Goal: Information Seeking & Learning: Find specific fact

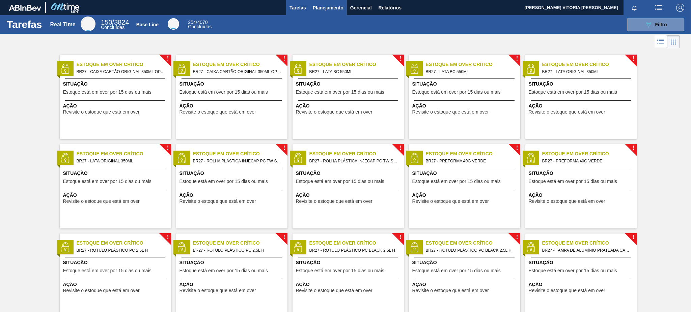
click at [325, 8] on span "Planejamento" at bounding box center [328, 8] width 31 height 8
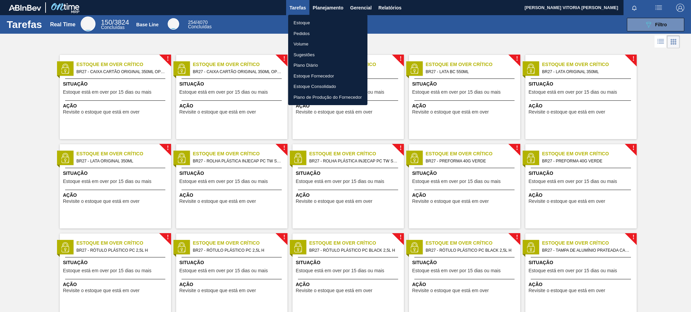
click at [324, 20] on li "Estoque" at bounding box center [327, 23] width 79 height 11
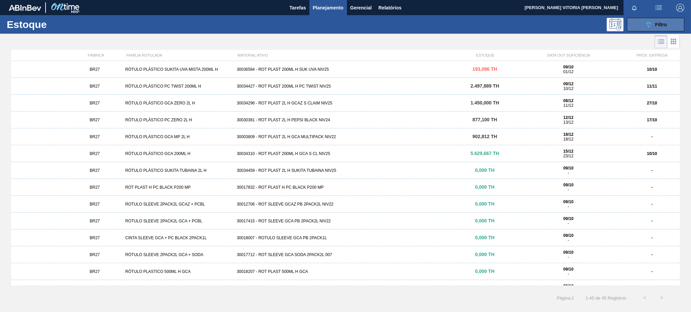
click at [657, 22] on span "Filtro" at bounding box center [661, 24] width 12 height 5
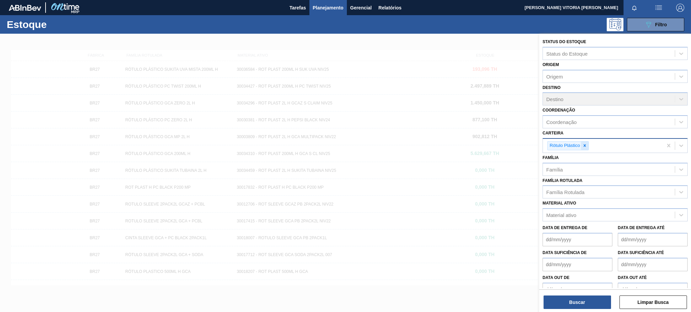
click at [583, 143] on icon at bounding box center [584, 145] width 5 height 5
drag, startPoint x: 571, startPoint y: 219, endPoint x: 571, endPoint y: 213, distance: 6.1
click at [572, 220] on div "Data de Entrega de Data de Entrega até" at bounding box center [615, 232] width 150 height 25
click at [571, 213] on div "Material ativo" at bounding box center [561, 214] width 30 height 6
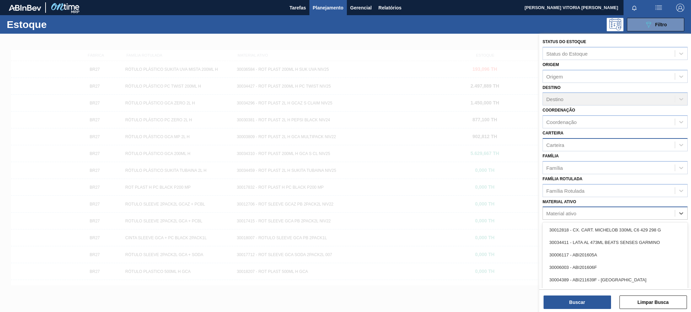
paste ativo "20002047"
type ativo "20002047"
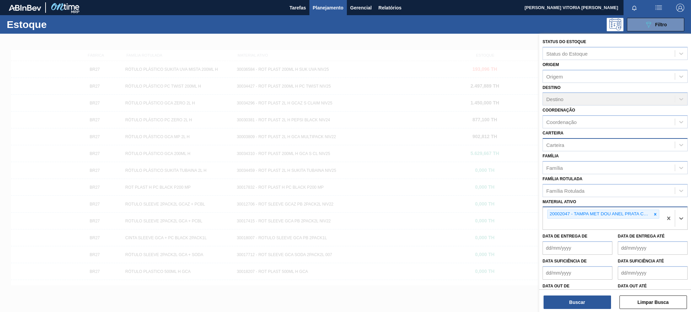
paste ativo "30030644"
type ativo "30030644"
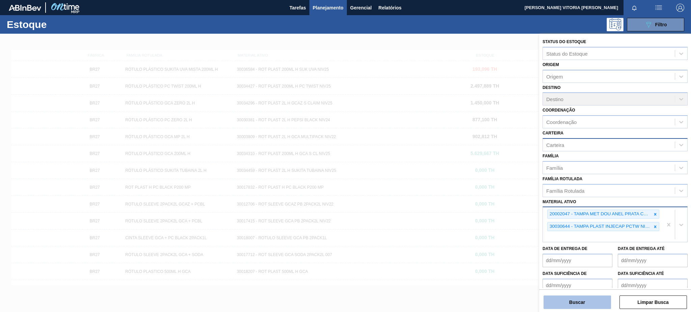
click at [573, 307] on button "Buscar" at bounding box center [576, 302] width 67 height 13
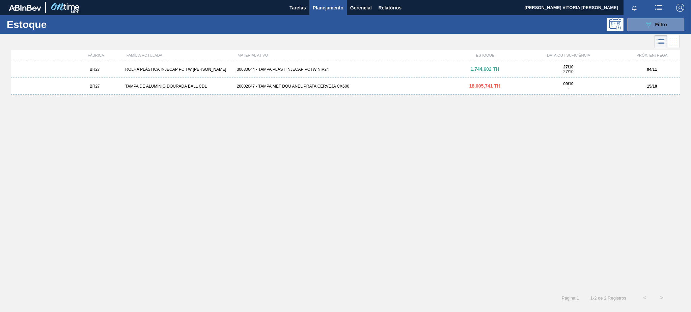
click at [637, 69] on div "04/11" at bounding box center [652, 69] width 56 height 5
click at [376, 87] on div "20002047 - TAMPA MET DOU ANEL PRATA CERVEJA CX600" at bounding box center [345, 86] width 223 height 5
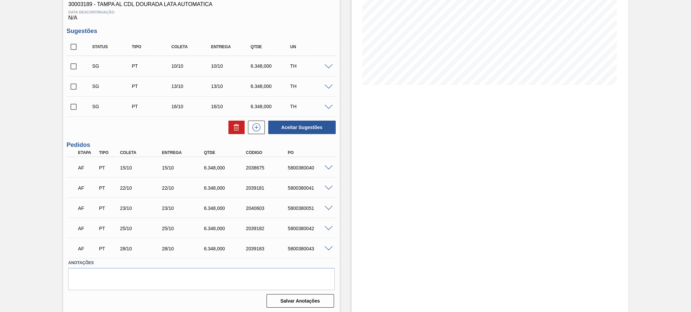
scroll to position [113, 0]
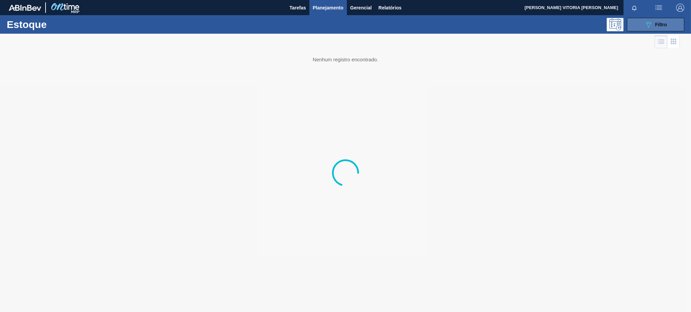
click at [656, 28] on div "089F7B8B-B2A5-4AFE-B5C0-19BA573D28AC Filtro" at bounding box center [655, 25] width 23 height 8
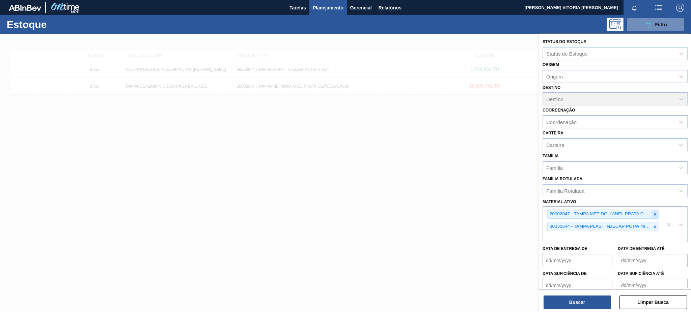
click at [654, 213] on icon at bounding box center [655, 214] width 2 height 2
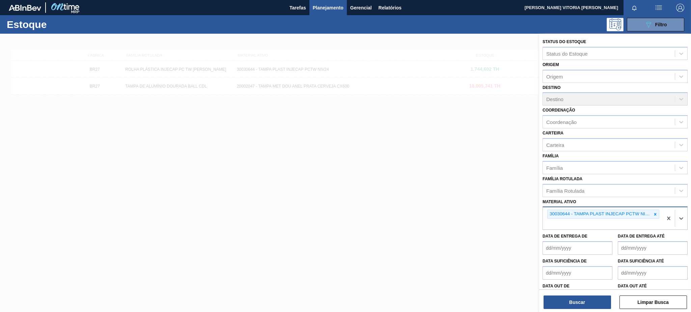
click at [654, 213] on icon at bounding box center [655, 214] width 2 height 2
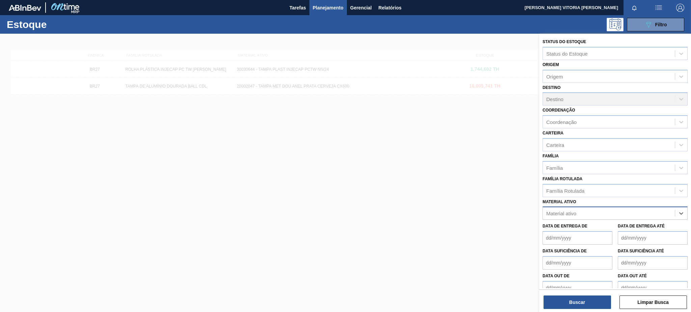
paste ativo "20005594"
type ativo "20005594"
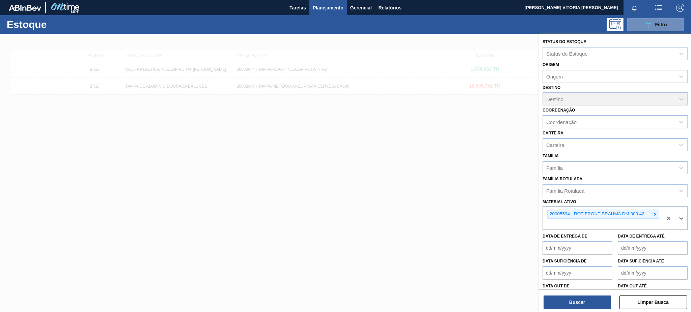
paste ativo "30034325"
type ativo "30034325"
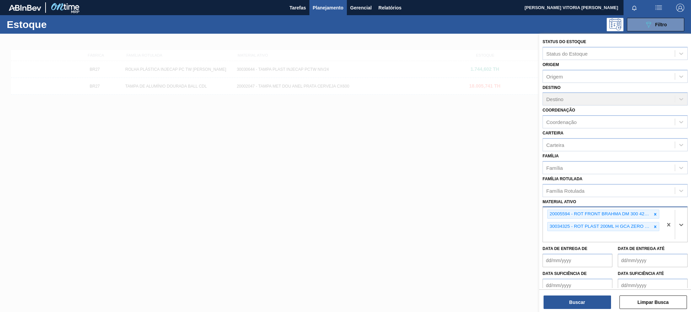
paste ativo "30030371"
type ativo "30030371"
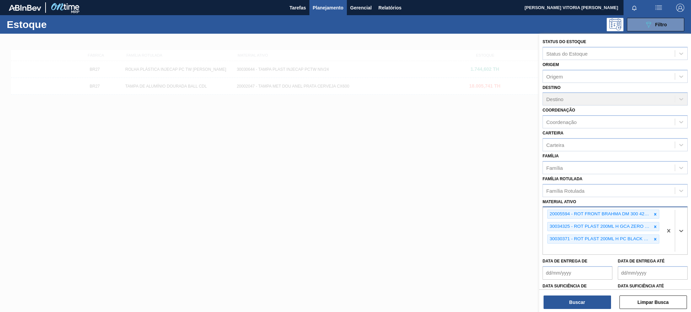
paste ativo "30030850"
type ativo "30030850"
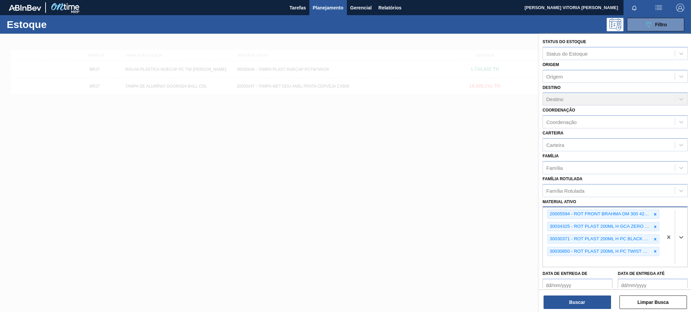
paste ativo "30030778"
type ativo "30030778"
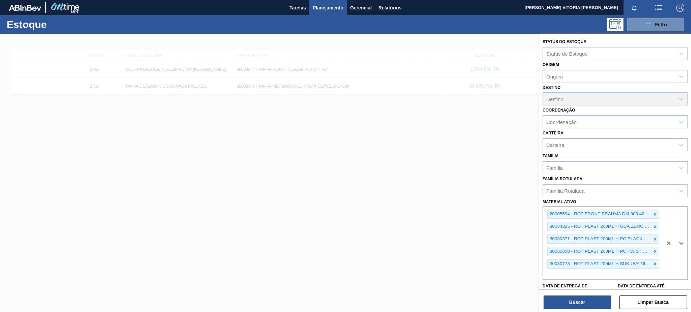
paste ativo "30030870"
type ativo "30030870"
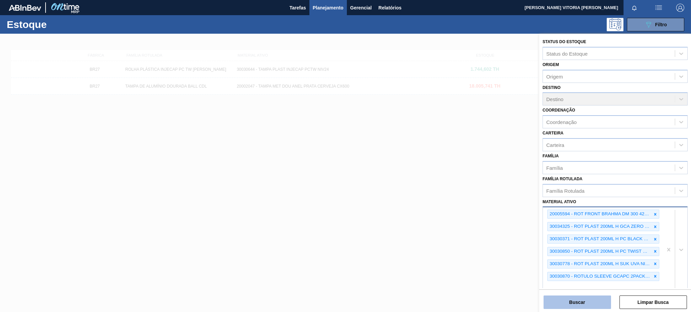
click at [597, 306] on button "Buscar" at bounding box center [576, 302] width 67 height 13
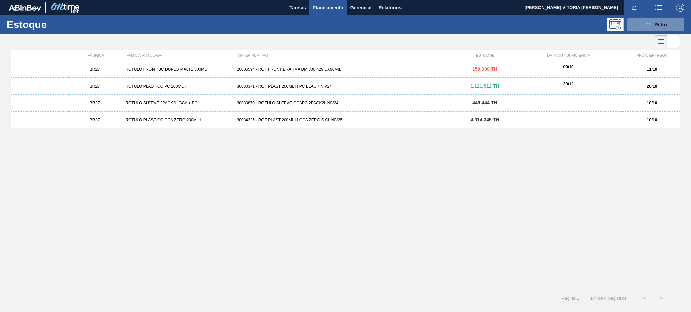
click at [631, 123] on div "BR27 RÓTULO PLÁSTICO GCA ZERO 200ML H 30034325 - ROT PLAST 200ML H GCA ZERO S C…" at bounding box center [345, 120] width 668 height 17
click at [666, 25] on button "089F7B8B-B2A5-4AFE-B5C0-19BA573D28AC Filtro" at bounding box center [655, 24] width 57 height 13
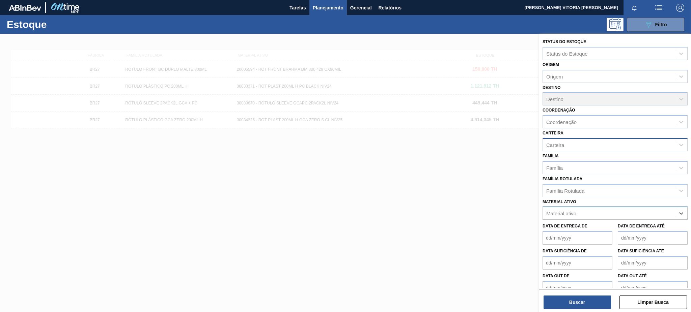
click at [558, 144] on div "Carteira" at bounding box center [555, 145] width 18 height 6
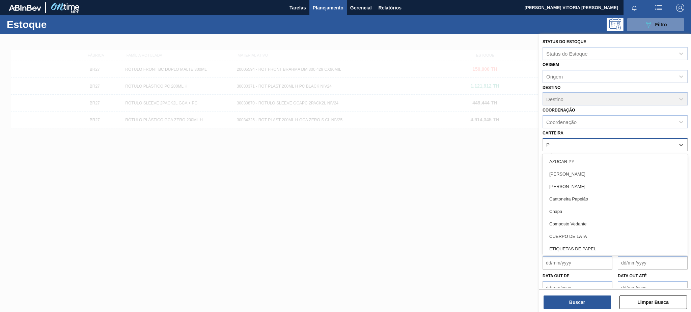
type input "PL"
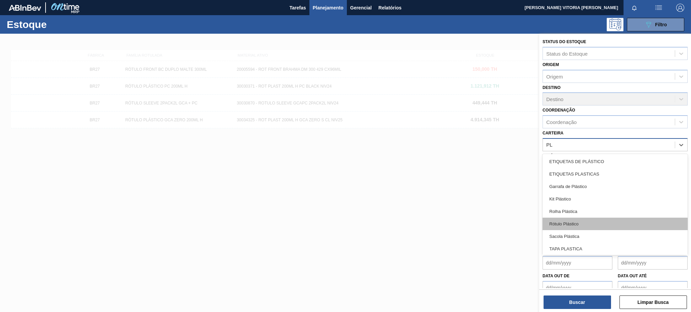
click at [578, 224] on div "Rótulo Plástico" at bounding box center [614, 224] width 145 height 12
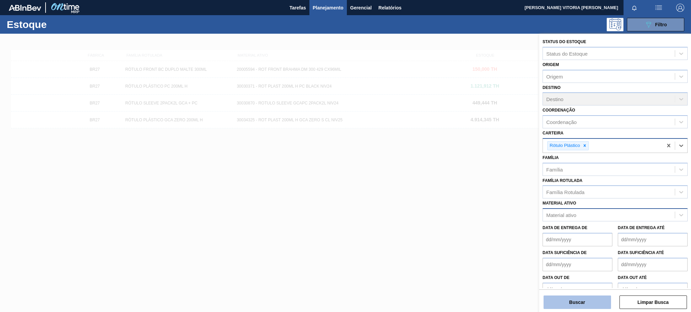
click at [578, 302] on button "Buscar" at bounding box center [576, 302] width 67 height 13
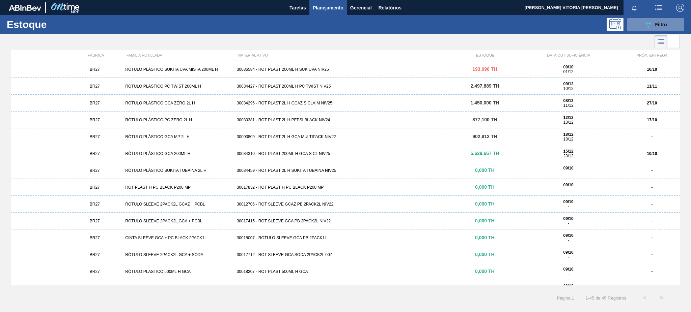
click at [344, 74] on div "BR27 RÓTULO PLÁSTICO SUKITA UVA MISTA 200ML H 30036584 - ROT PLAST 200ML H SUK …" at bounding box center [345, 69] width 668 height 17
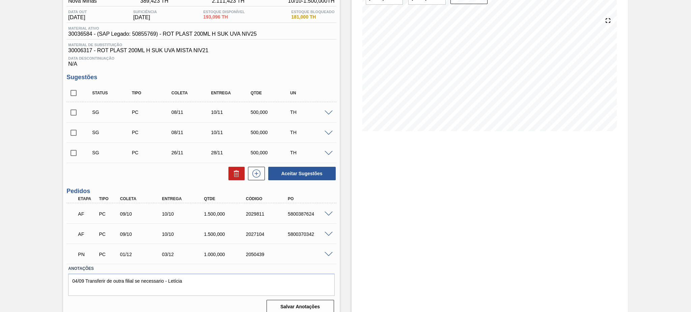
scroll to position [73, 0]
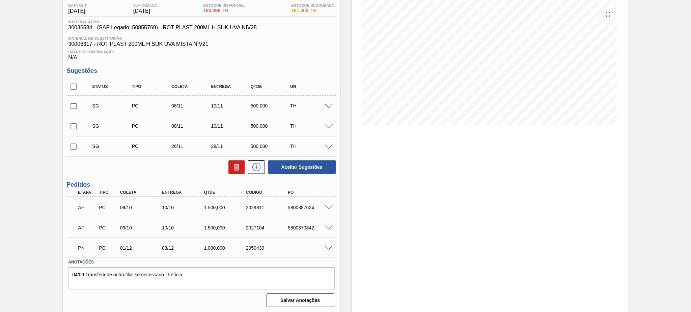
click at [328, 205] on span at bounding box center [328, 207] width 8 height 5
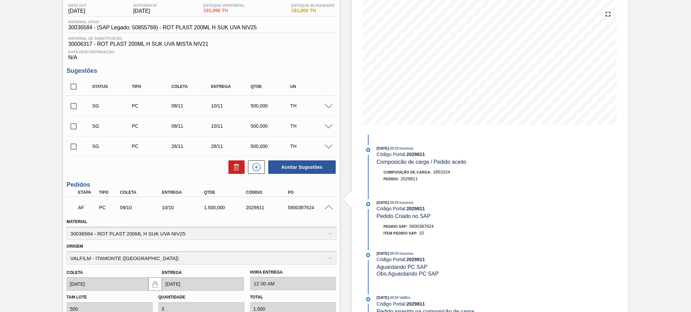
click at [328, 210] on div "AF PC 09/10 10/10 1.500,000 2029811 5800387624" at bounding box center [200, 207] width 269 height 17
click at [328, 205] on span at bounding box center [328, 207] width 8 height 5
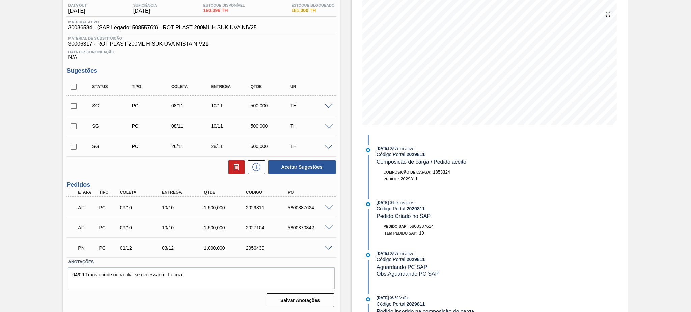
click at [327, 226] on span at bounding box center [328, 228] width 8 height 5
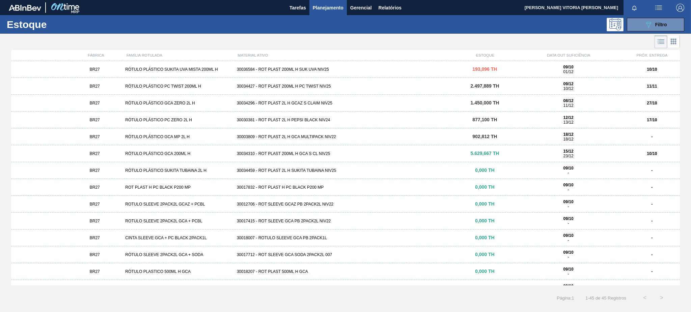
click at [272, 83] on div "BR27 RÓTULO PLÁSTICO PC TWIST 200ML H 30034427 - ROT PLAST 200ML H PC TWIST NIV…" at bounding box center [345, 86] width 668 height 17
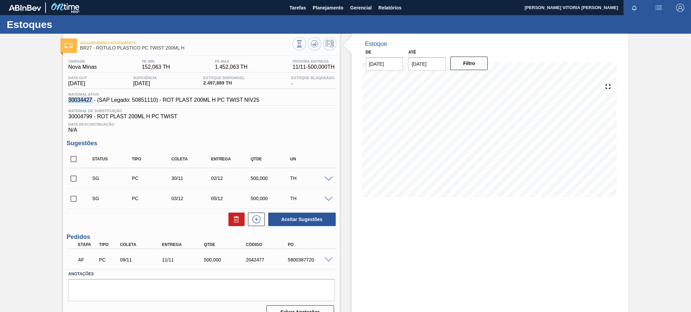
drag, startPoint x: 67, startPoint y: 100, endPoint x: 92, endPoint y: 99, distance: 25.3
click at [92, 99] on div "Material ativo 30034427 - (SAP Legado: 50851110) - ROT PLAST 200ML H PC TWIST N…" at bounding box center [163, 97] width 194 height 11
copy span "30034427"
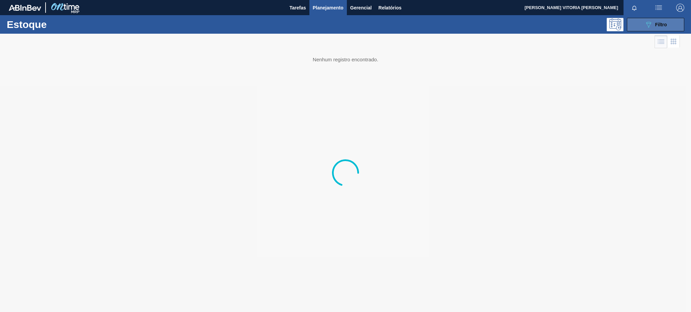
click at [651, 30] on button "089F7B8B-B2A5-4AFE-B5C0-19BA573D28AC Filtro" at bounding box center [655, 24] width 57 height 13
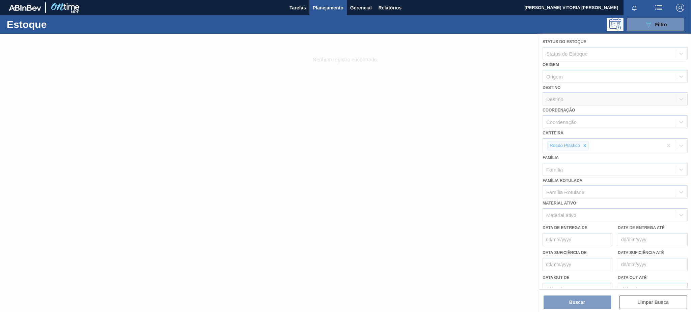
click at [585, 144] on div at bounding box center [345, 173] width 691 height 279
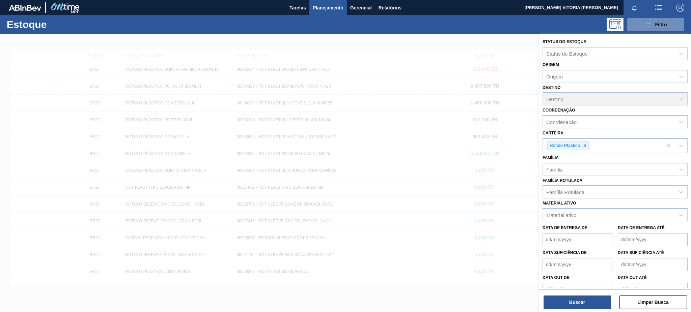
click at [584, 145] on icon at bounding box center [584, 146] width 2 height 2
type input "PREFO"
click at [581, 305] on button "Buscar" at bounding box center [576, 302] width 67 height 13
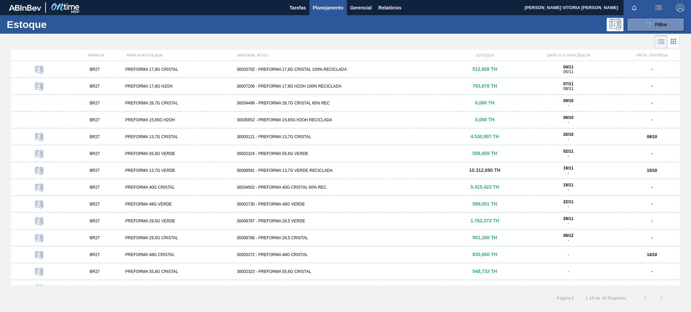
click at [196, 137] on div "PREFORMA 13,7G CRISTAL" at bounding box center [177, 137] width 111 height 5
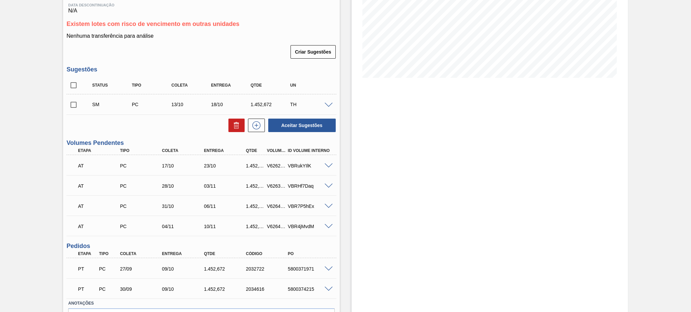
scroll to position [160, 0]
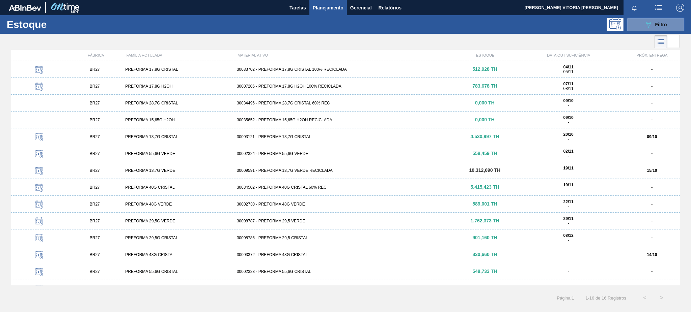
scroll to position [45, 0]
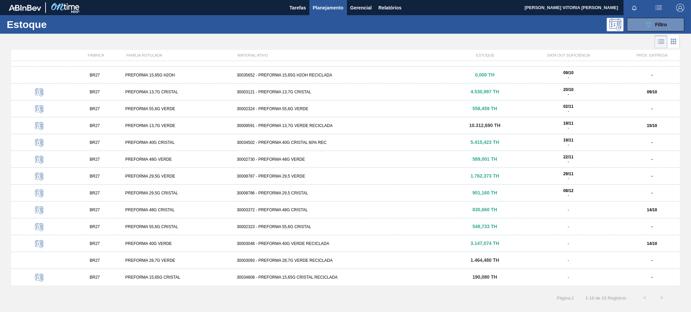
click at [323, 126] on div "30009591 - PREFORMA 13,7G VERDE RECICLADA" at bounding box center [345, 125] width 223 height 5
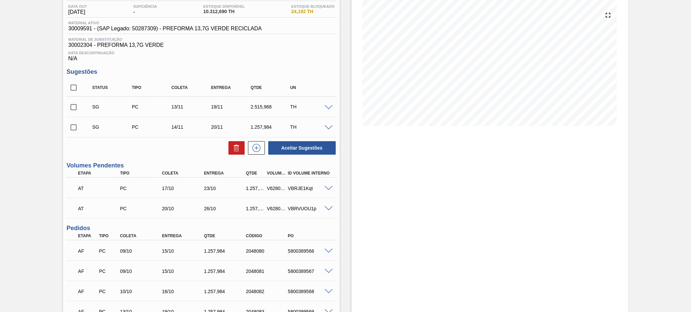
scroll to position [155, 0]
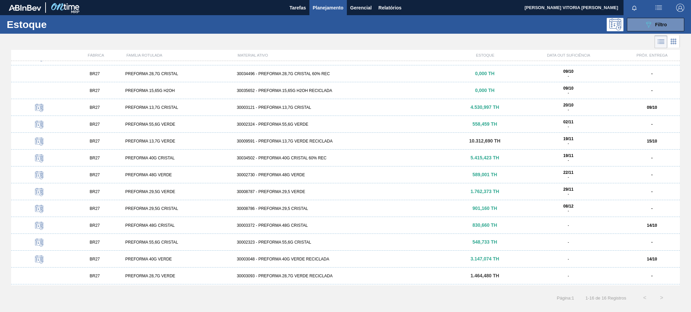
scroll to position [45, 0]
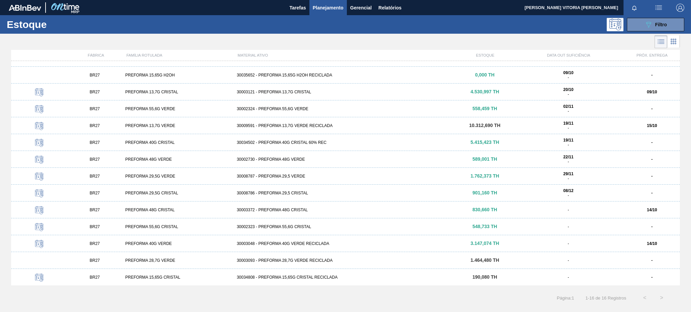
drag, startPoint x: 202, startPoint y: 242, endPoint x: 210, endPoint y: 240, distance: 9.0
click at [202, 242] on div "PREFORMA 40G VERDE" at bounding box center [177, 243] width 111 height 5
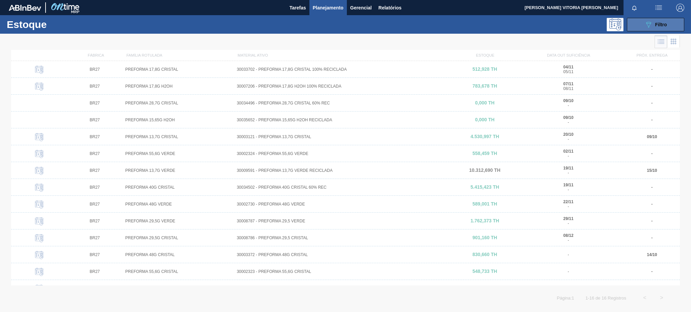
click at [641, 24] on button "089F7B8B-B2A5-4AFE-B5C0-19BA573D28AC Filtro" at bounding box center [655, 24] width 57 height 13
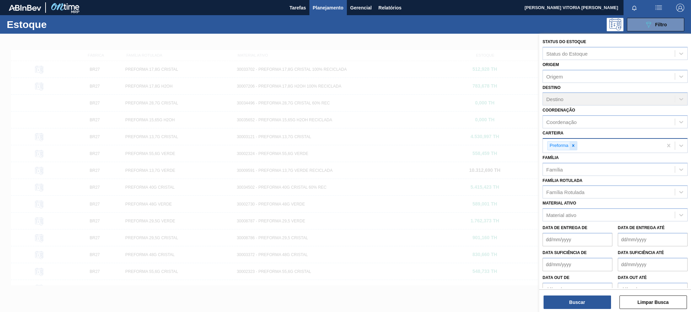
click at [573, 143] on icon at bounding box center [573, 145] width 5 height 5
click at [560, 209] on div "Material ativo" at bounding box center [609, 214] width 132 height 10
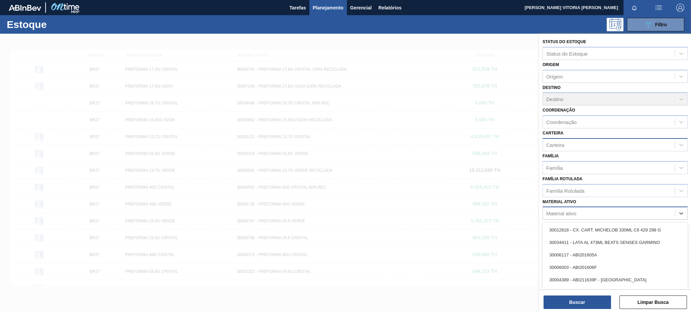
paste ativo "30003516"
type ativo "30003516"
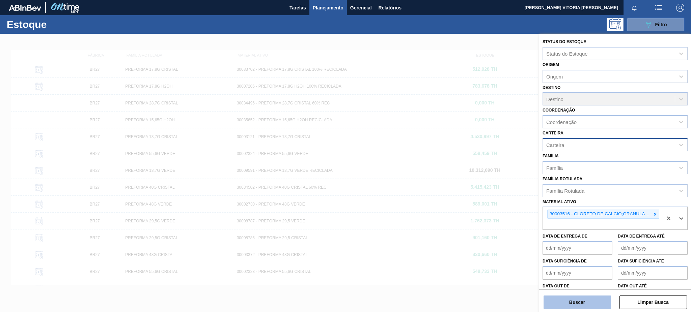
click at [575, 305] on button "Buscar" at bounding box center [576, 302] width 67 height 13
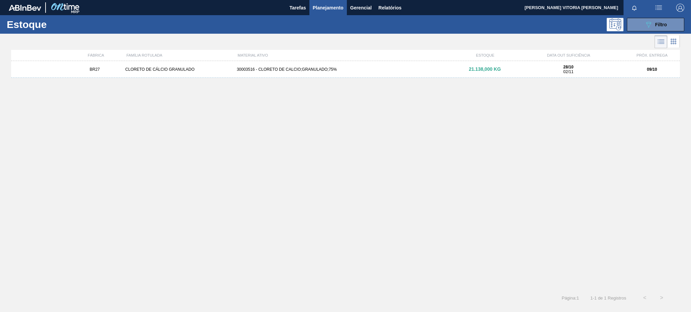
click at [632, 32] on div "Estoque 089F7B8B-B2A5-4AFE-B5C0-19BA573D28AC Filtro" at bounding box center [345, 24] width 691 height 19
click at [632, 27] on button "089F7B8B-B2A5-4AFE-B5C0-19BA573D28AC Filtro" at bounding box center [655, 24] width 57 height 13
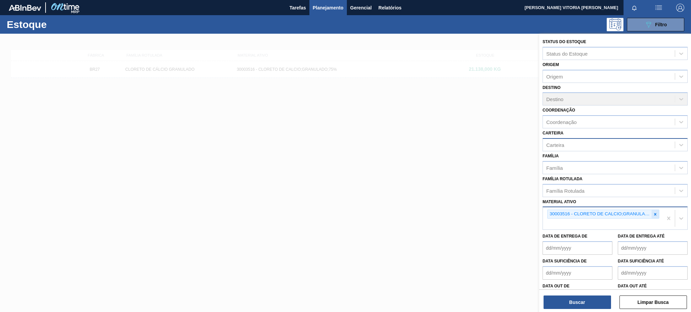
click at [654, 215] on div at bounding box center [654, 214] width 7 height 8
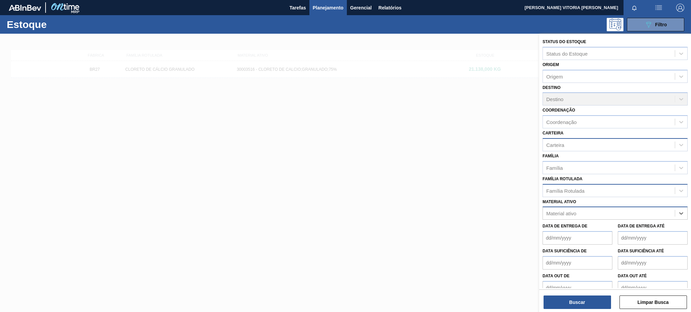
paste ativo "30003535"
type ativo "30003535"
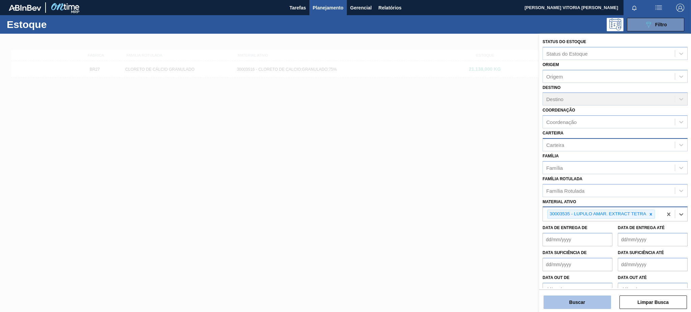
click at [572, 304] on button "Buscar" at bounding box center [576, 302] width 67 height 13
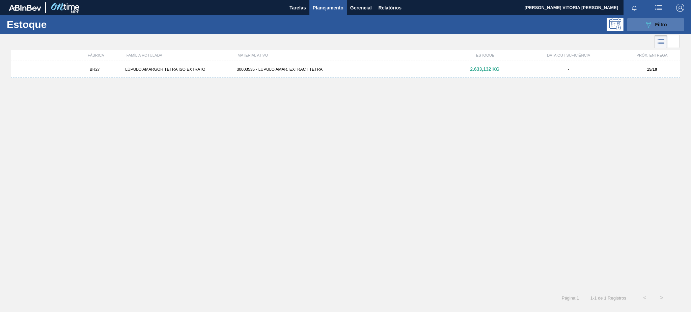
click at [644, 24] on icon "089F7B8B-B2A5-4AFE-B5C0-19BA573D28AC" at bounding box center [648, 25] width 8 height 8
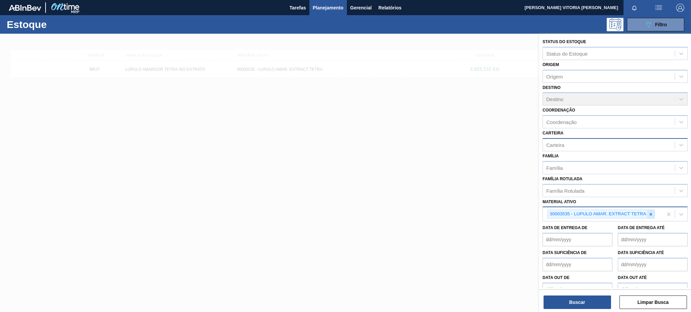
click at [651, 213] on icon at bounding box center [650, 214] width 5 height 5
paste ativo "30034349"
type ativo "30034349"
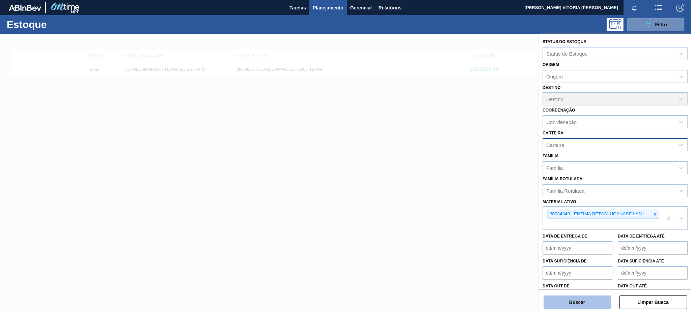
click at [591, 305] on button "Buscar" at bounding box center [576, 302] width 67 height 13
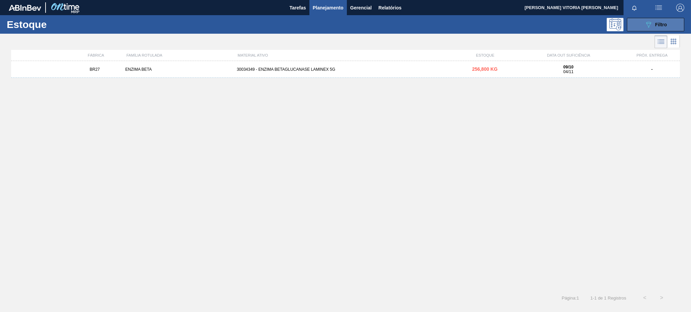
click at [632, 25] on button "089F7B8B-B2A5-4AFE-B5C0-19BA573D28AC Filtro" at bounding box center [655, 24] width 57 height 13
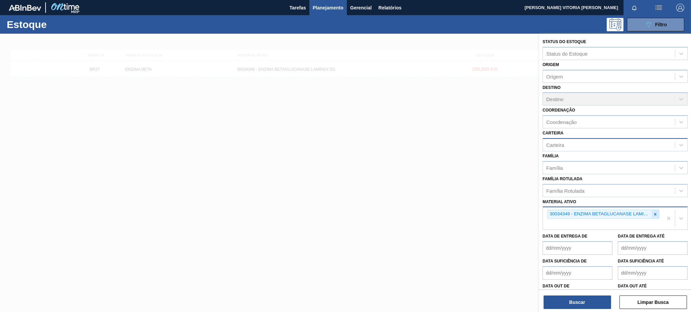
click at [654, 213] on icon at bounding box center [655, 214] width 2 height 2
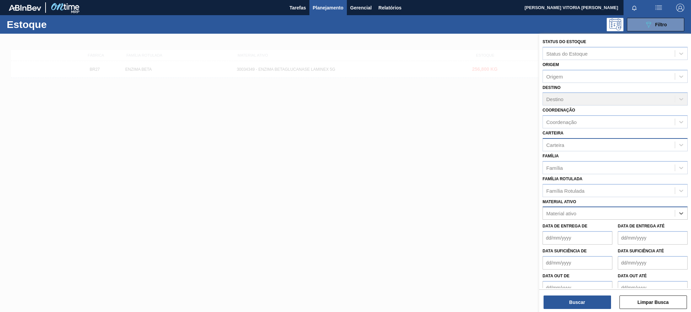
paste ativo "30002824"
type ativo "30002824"
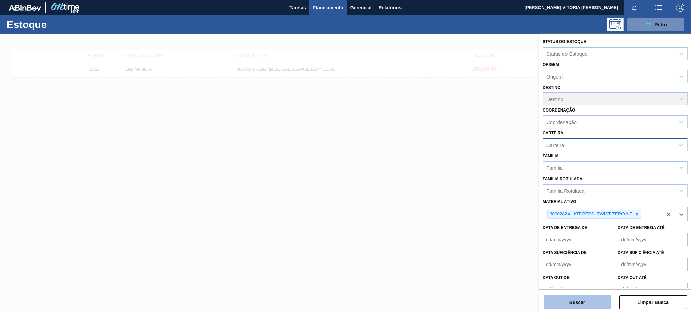
click at [583, 304] on button "Buscar" at bounding box center [576, 302] width 67 height 13
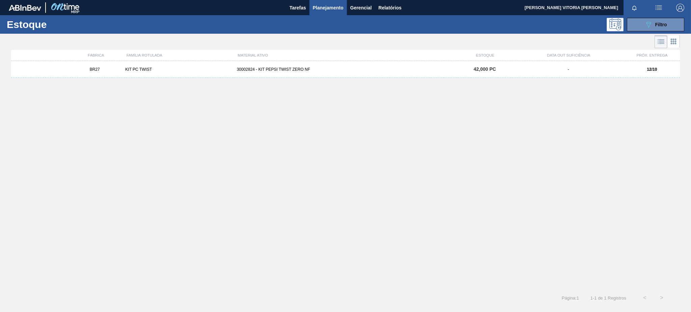
click at [389, 73] on div "BR27 KIT PC TWIST 30002824 - KIT PEPSI TWIST ZERO NF 42,000 PC - 12/10" at bounding box center [345, 69] width 668 height 17
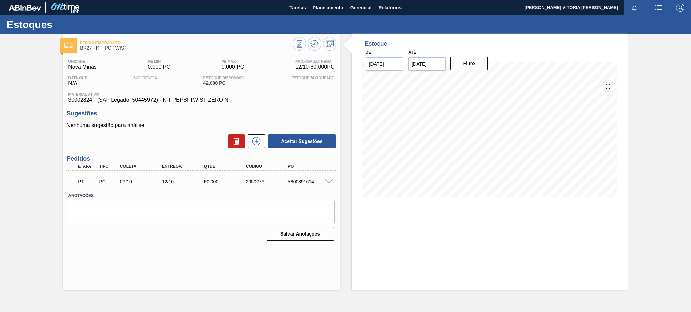
click at [331, 181] on span at bounding box center [328, 181] width 8 height 5
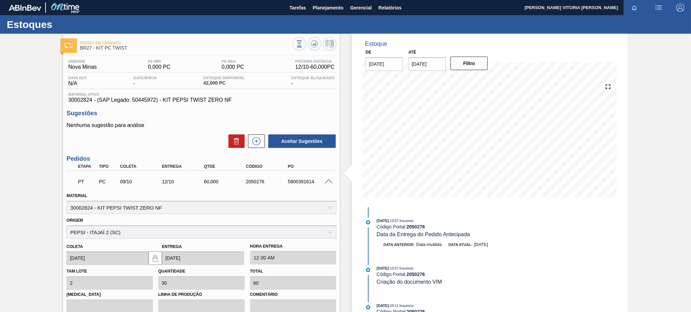
click at [324, 180] on span at bounding box center [328, 181] width 8 height 5
